Goal: Find specific page/section: Find specific page/section

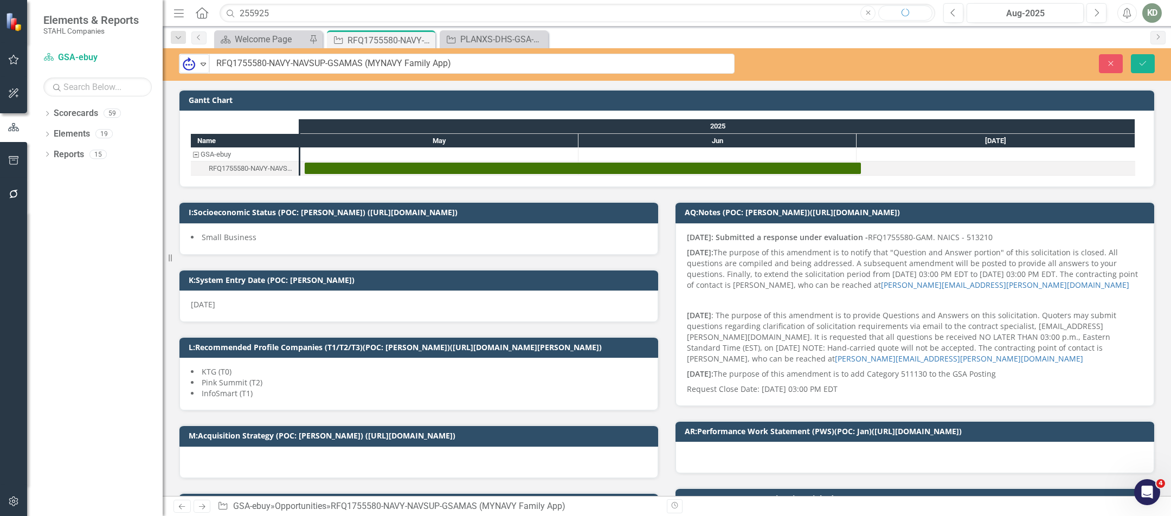
scroll to position [858, 0]
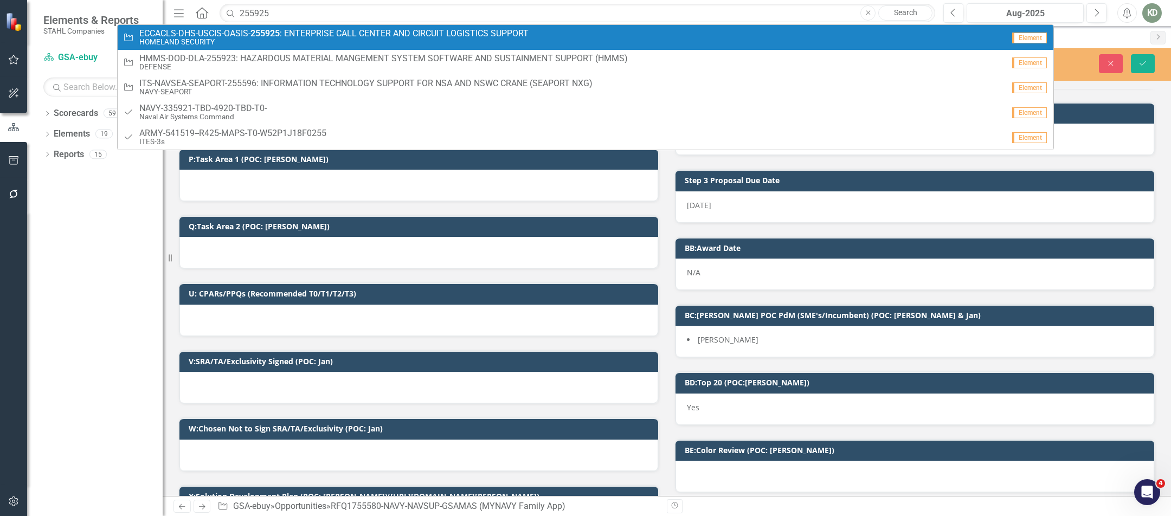
type input "255925"
click at [299, 34] on span "ECCACLS-DHS-USCIS-OASIS- 255925 : ENTERPRISE CALL CENTER AND CIRCUIT LOGISTICS …" at bounding box center [333, 34] width 389 height 10
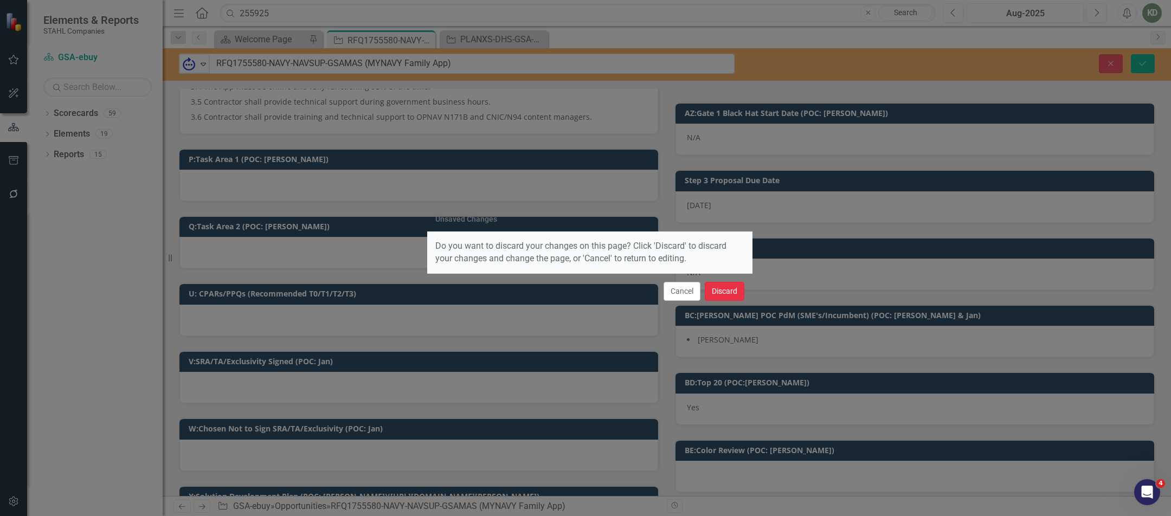
click at [723, 284] on button "Discard" at bounding box center [725, 291] width 40 height 19
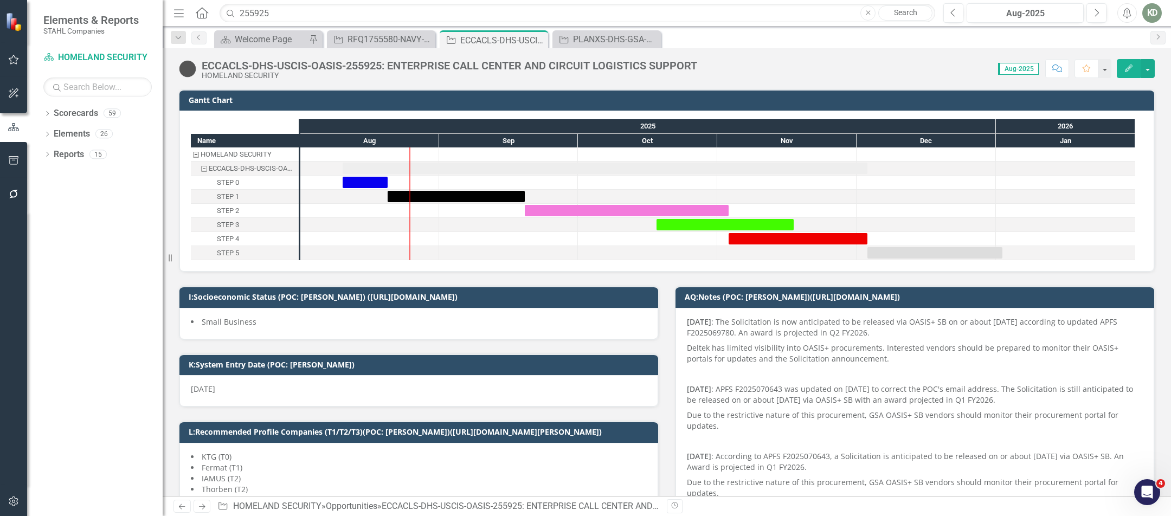
click at [256, 69] on div "ECCACLS-DHS-USCIS-OASIS-255925: ENTERPRISE CALL CENTER AND CIRCUIT LOGISTICS SU…" at bounding box center [449, 66] width 495 height 12
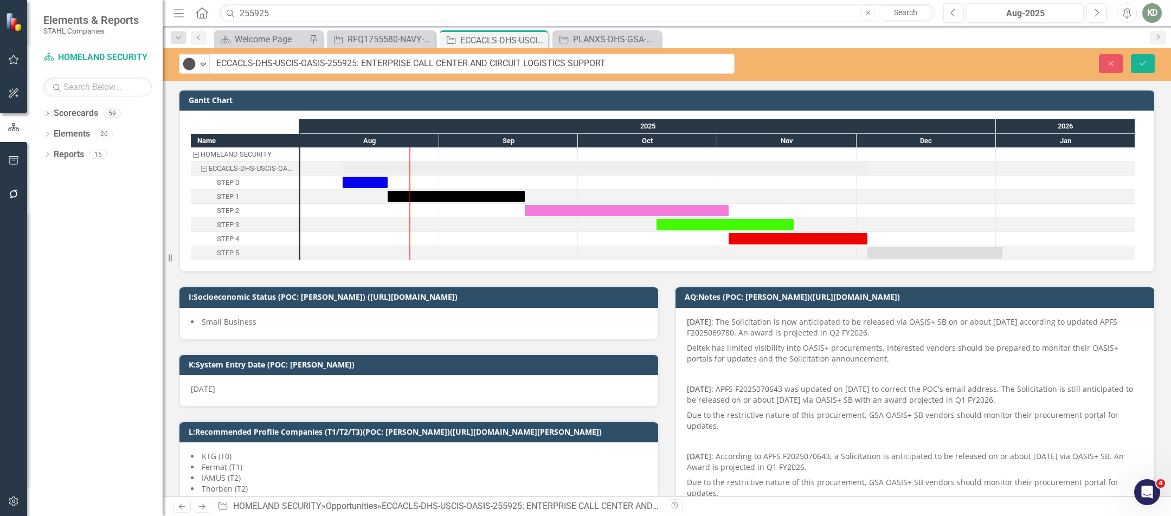
click at [263, 66] on input "ECCACLS-DHS-USCIS-OASIS-255925: ENTERPRISE CALL CENTER AND CIRCUIT LOGISTICS SU…" at bounding box center [471, 64] width 525 height 20
click at [1107, 67] on icon "Close" at bounding box center [1111, 64] width 10 height 8
